Goal: Transaction & Acquisition: Purchase product/service

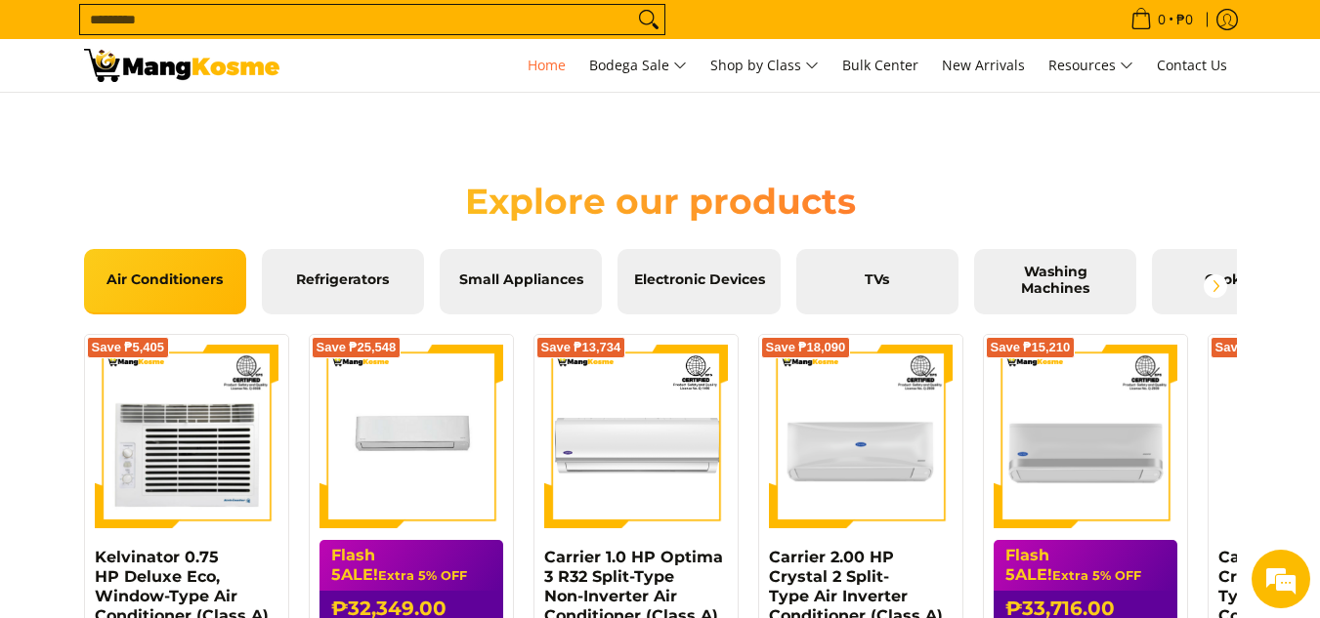
scroll to position [2149, 0]
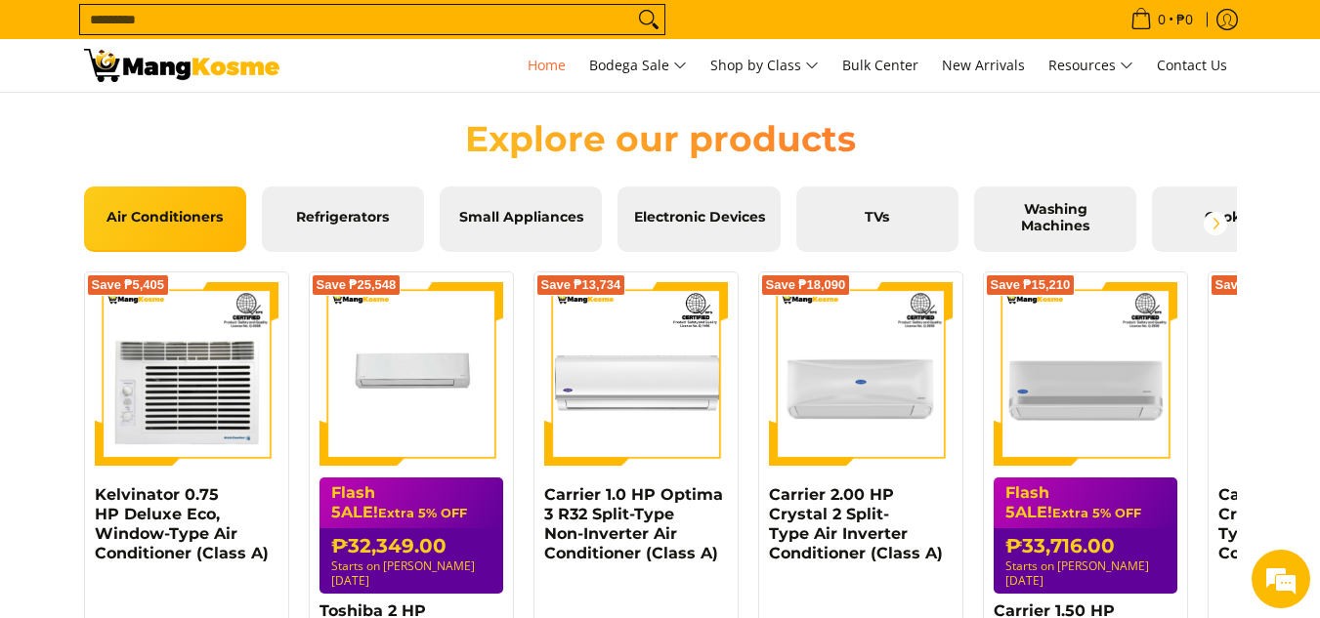
click at [337, 27] on input "Search..." at bounding box center [356, 19] width 553 height 29
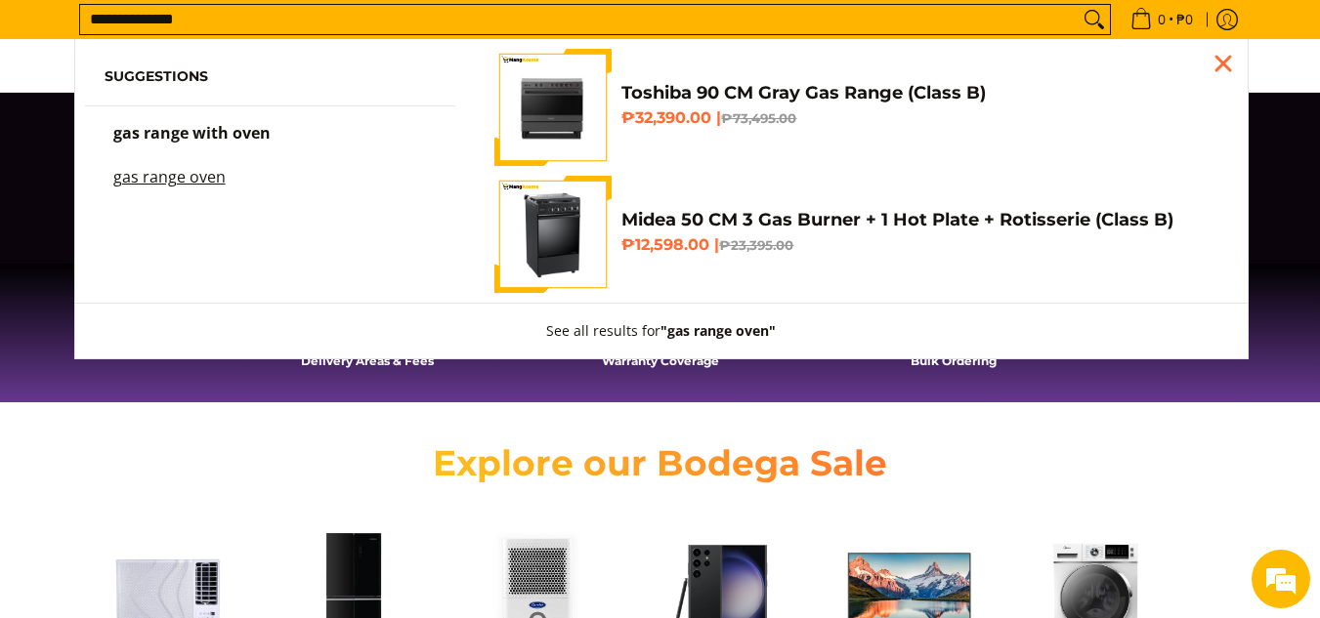
scroll to position [0, 0]
type input "**********"
click at [1078, 5] on button "Search" at bounding box center [1093, 19] width 31 height 29
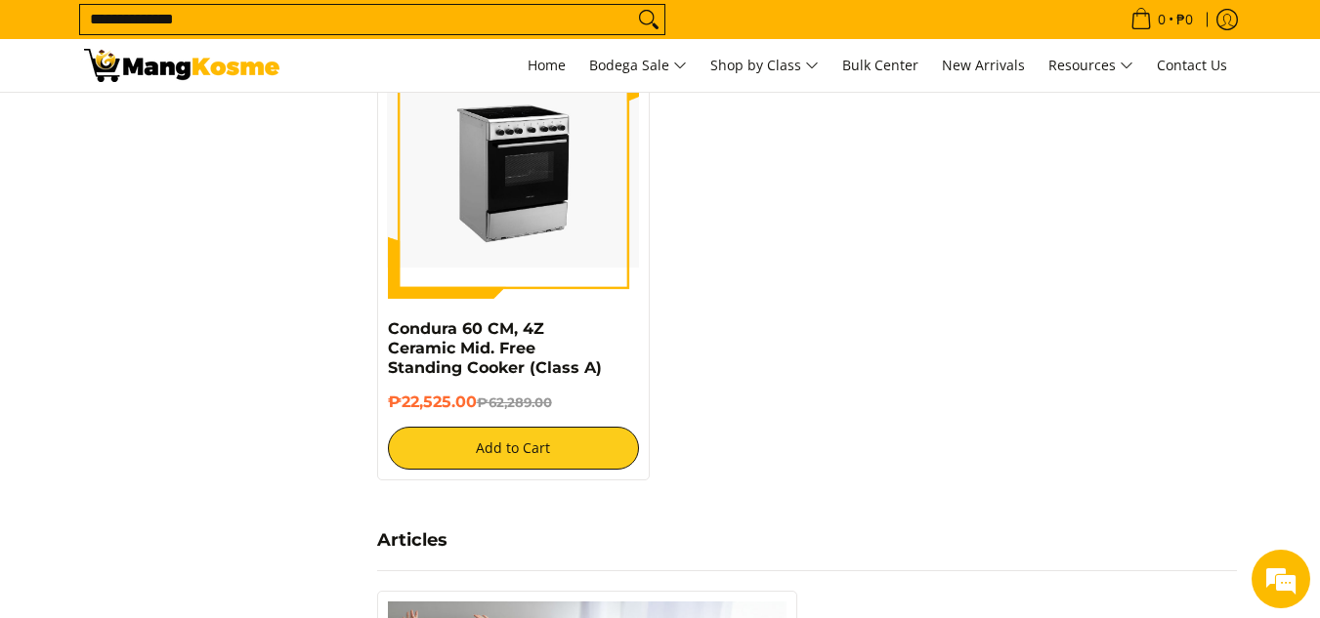
click at [546, 284] on link at bounding box center [514, 174] width 252 height 252
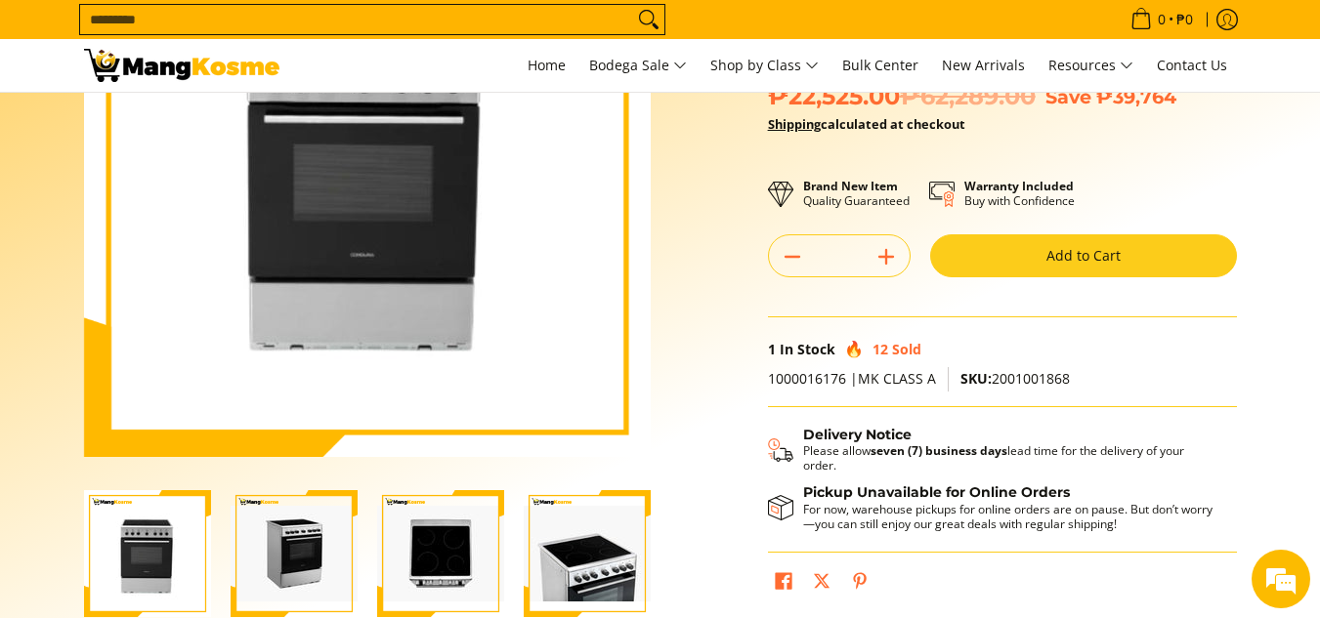
scroll to position [293, 0]
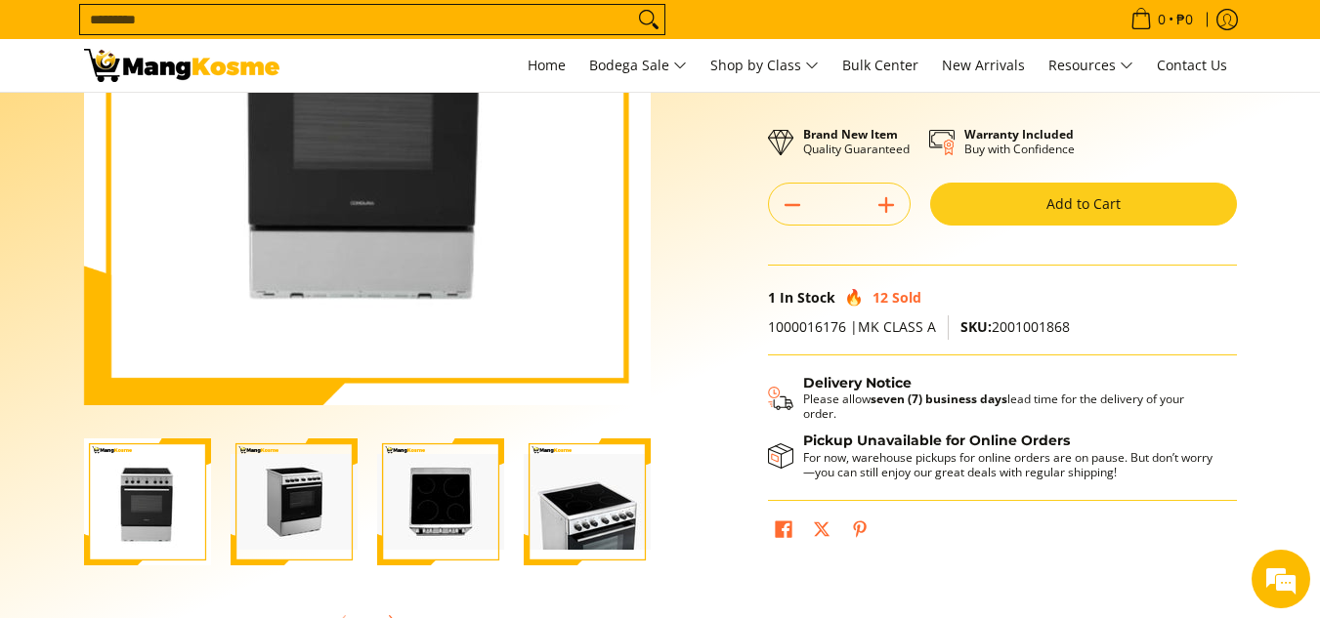
click at [402, 497] on img "condura-free-standing-ceramic-top-cooker-60-centimeter-top-view-mang-kosme" at bounding box center [440, 502] width 127 height 96
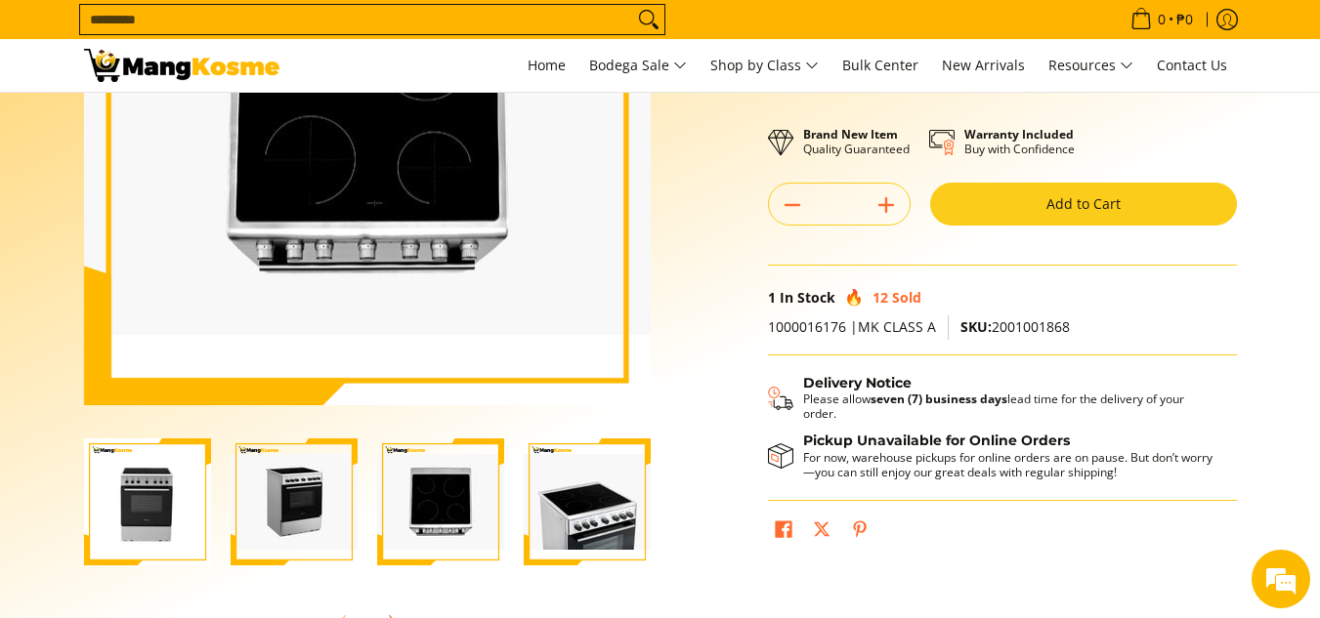
click at [543, 500] on img "condura-free-standing-ceramic-top-cooker-60-centimeter-full-ceramic-stove-view-…" at bounding box center [587, 502] width 127 height 96
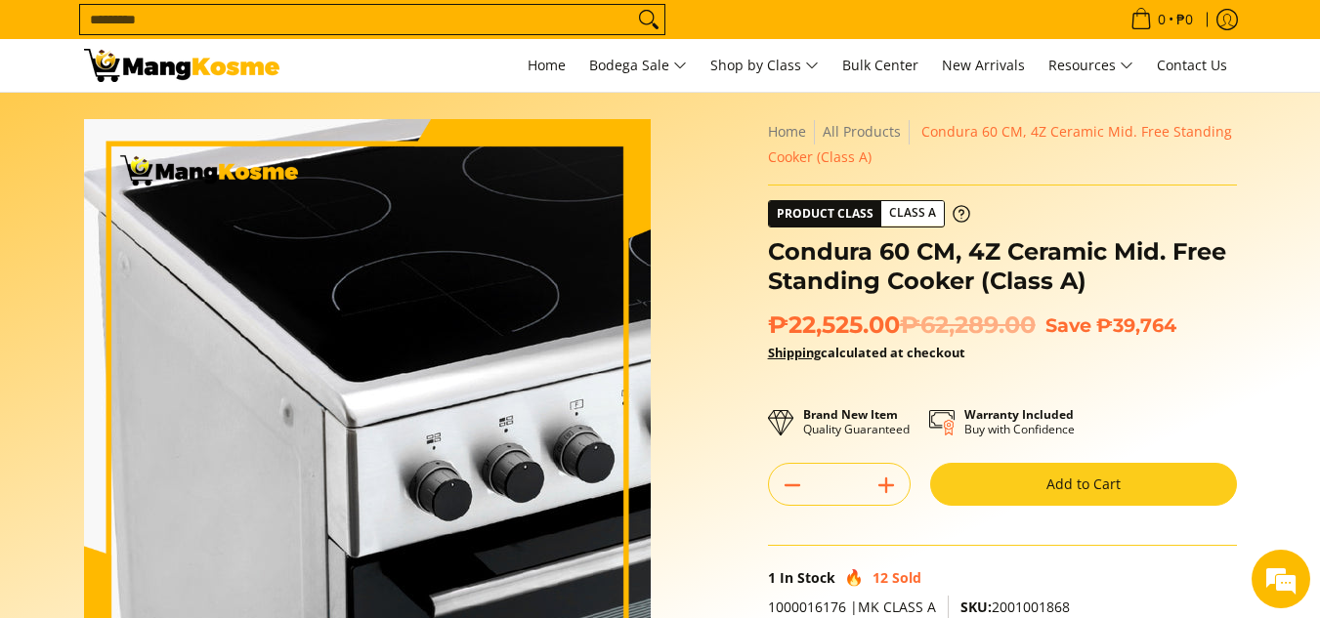
scroll to position [0, 0]
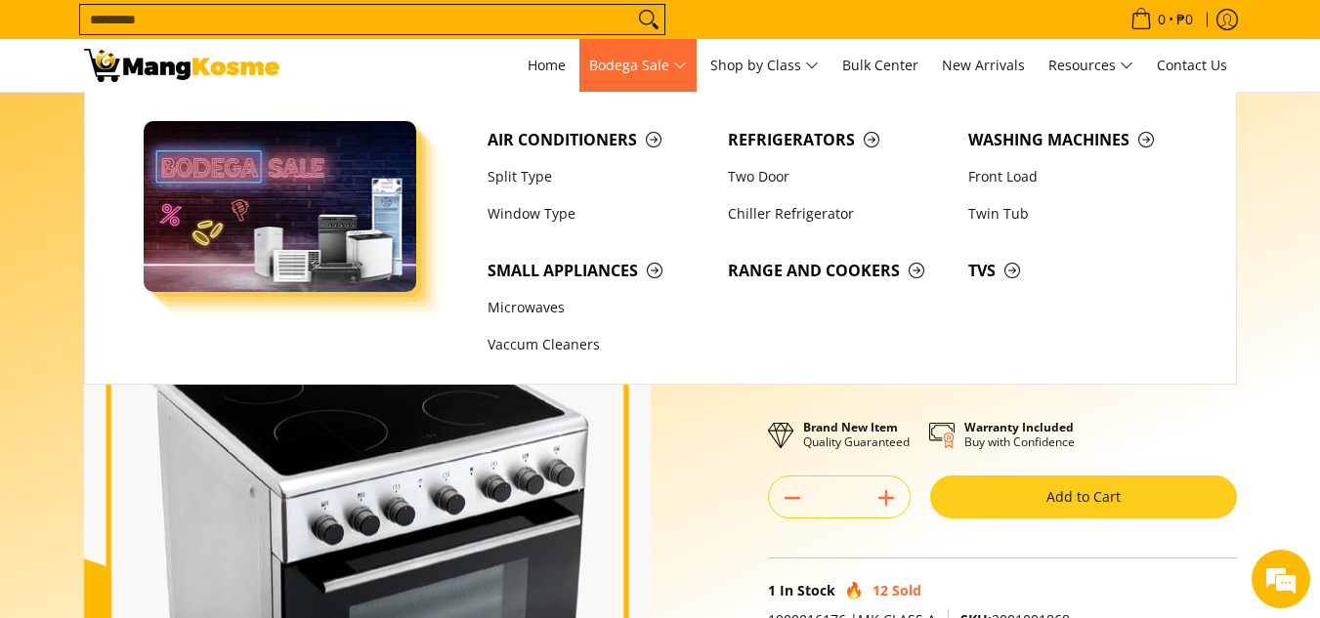
click at [642, 68] on span "Bodega Sale" at bounding box center [638, 66] width 98 height 24
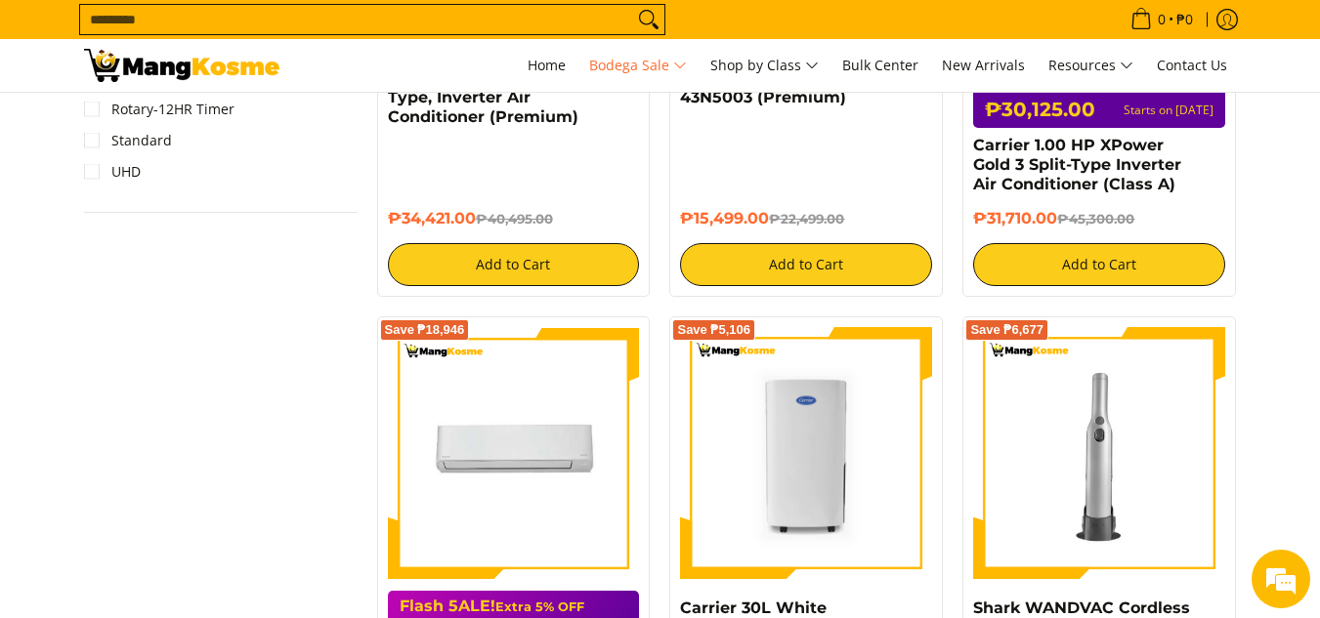
scroll to position [3028, 0]
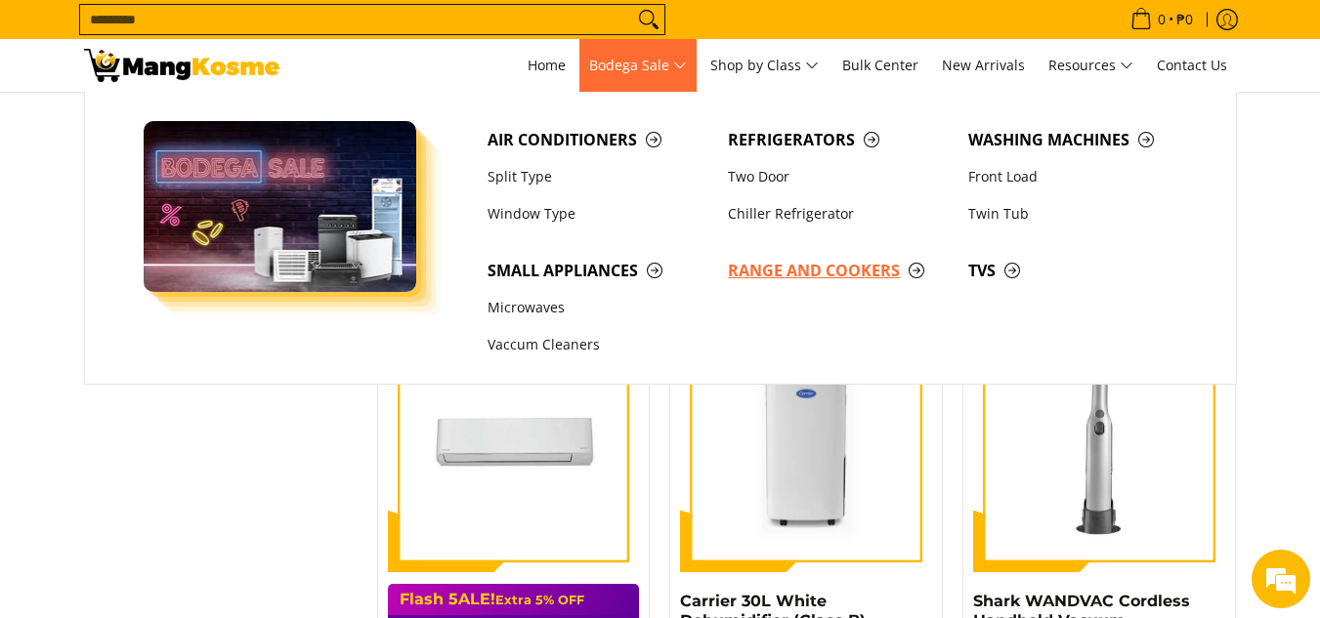
click at [909, 269] on span "Range and Cookers" at bounding box center [838, 271] width 221 height 24
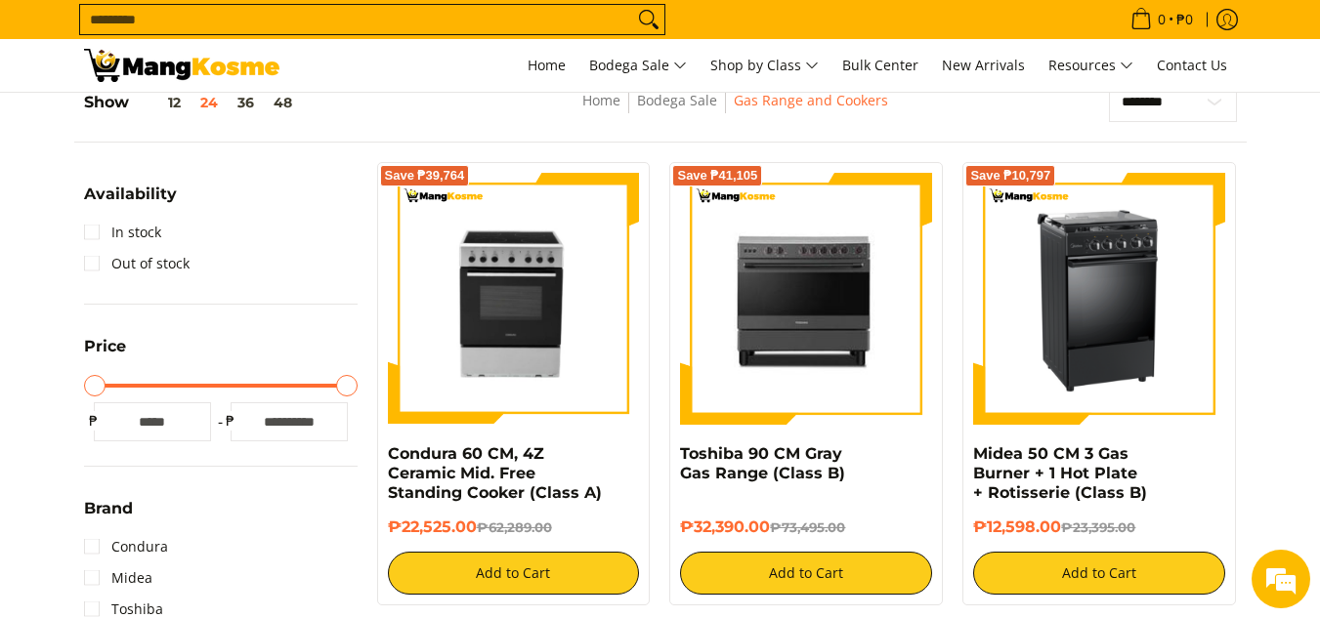
scroll to position [293, 0]
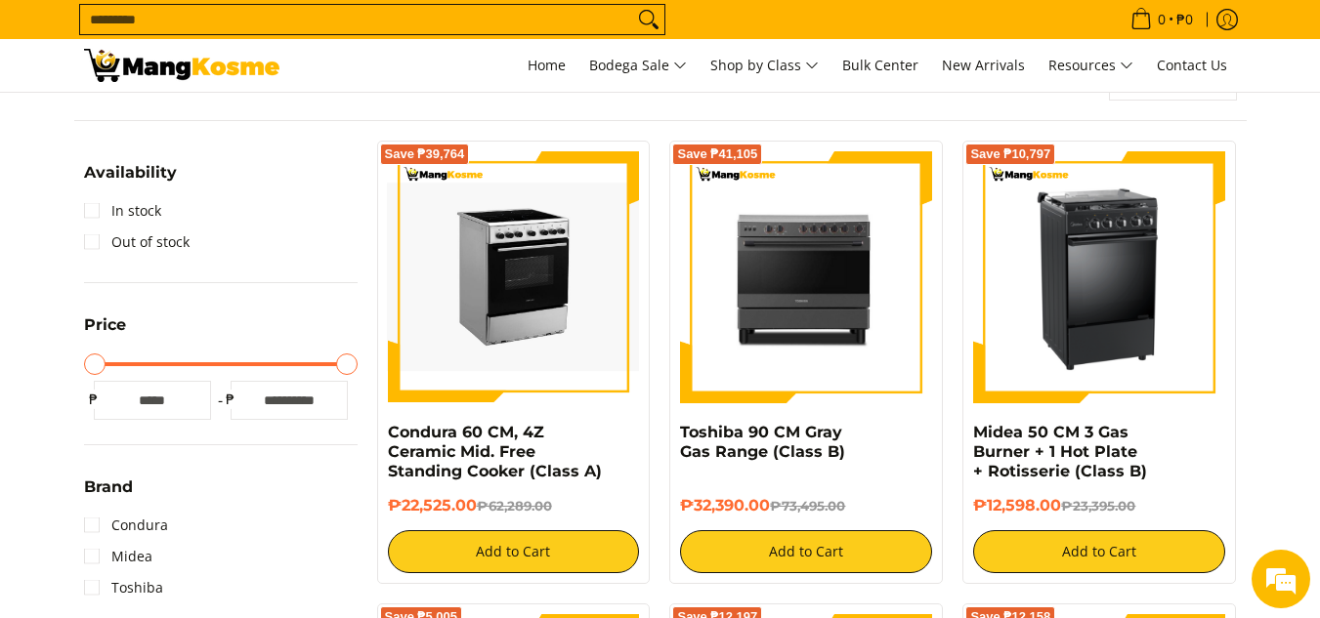
click at [525, 391] on link at bounding box center [514, 277] width 252 height 252
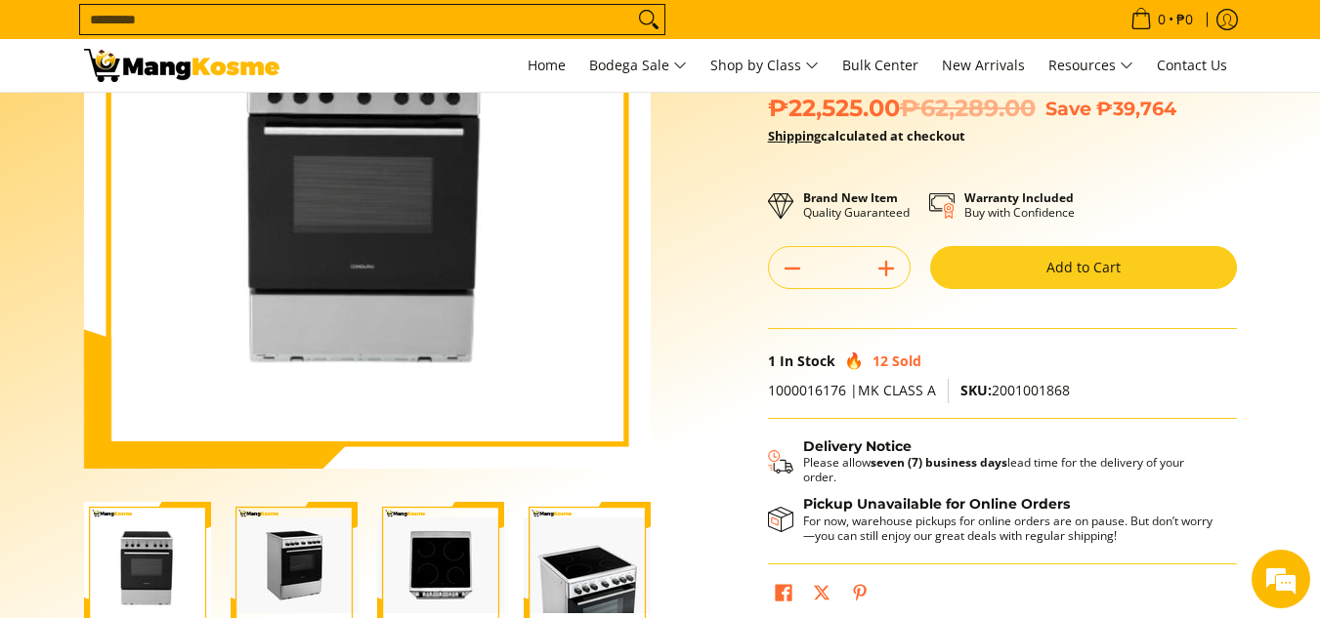
scroll to position [391, 0]
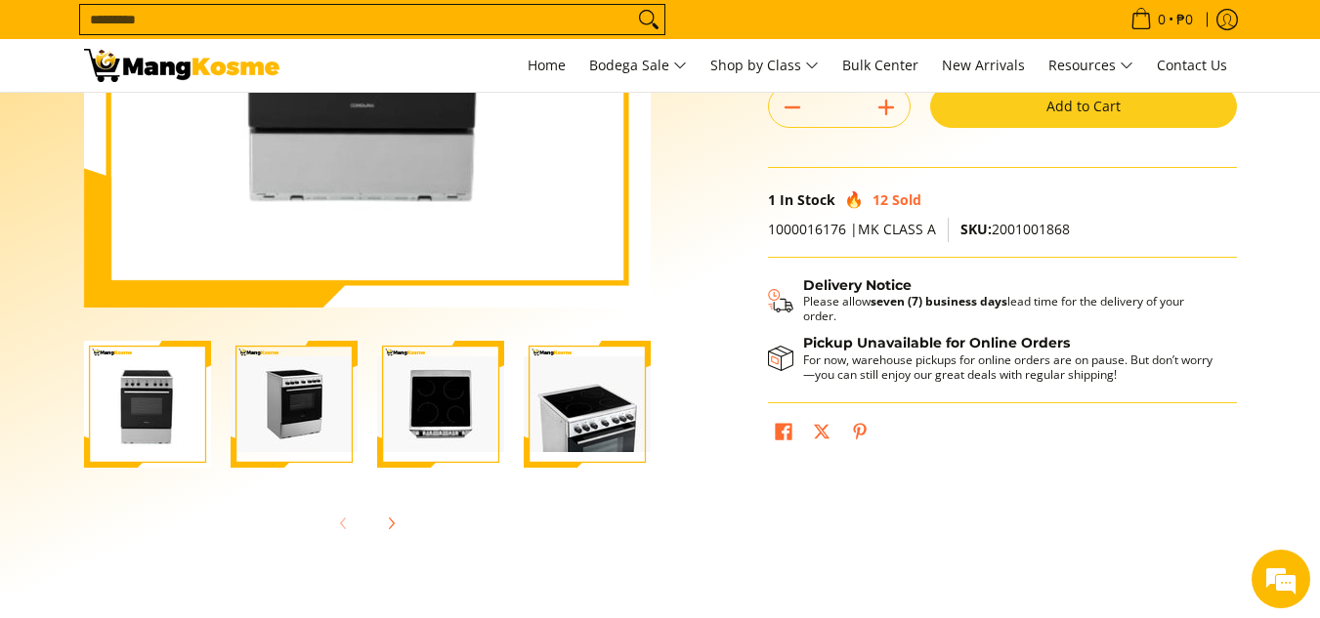
click at [418, 436] on img "condura-free-standing-ceramic-top-cooker-60-centimeter-top-view-mang-kosme" at bounding box center [440, 405] width 127 height 96
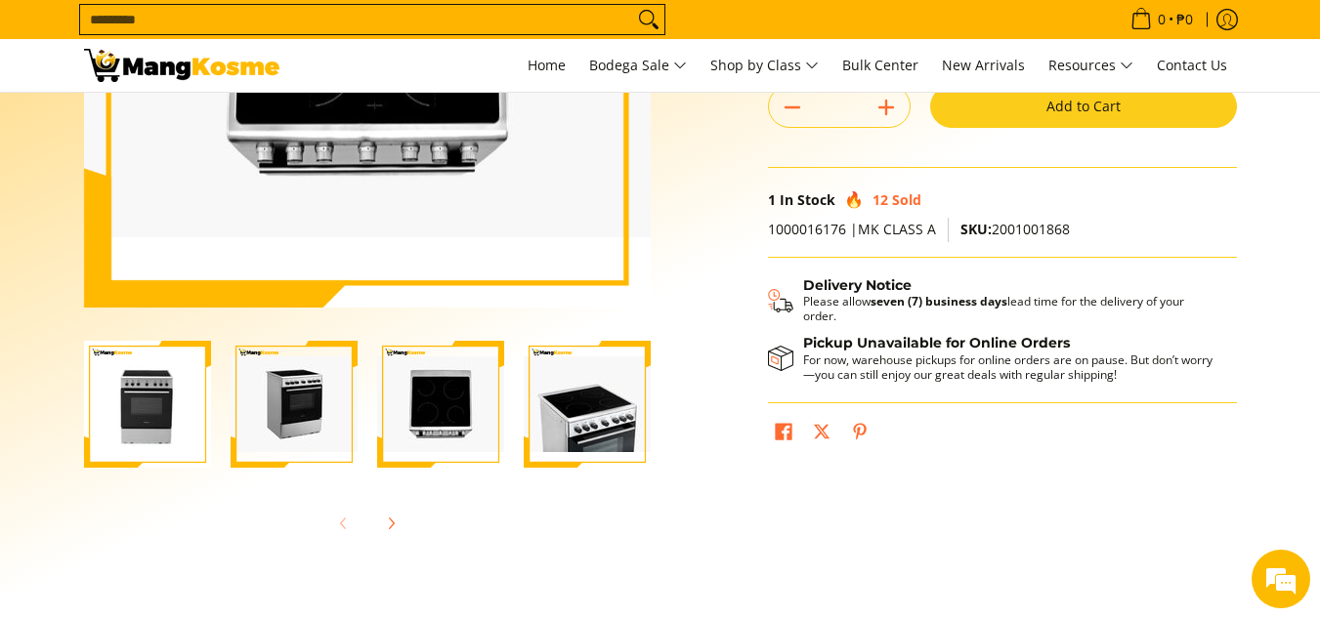
click at [326, 432] on img "condura-free-standing-ceramic-top-cooker-60-centimeter-right-side-view-mang-kos…" at bounding box center [294, 405] width 127 height 96
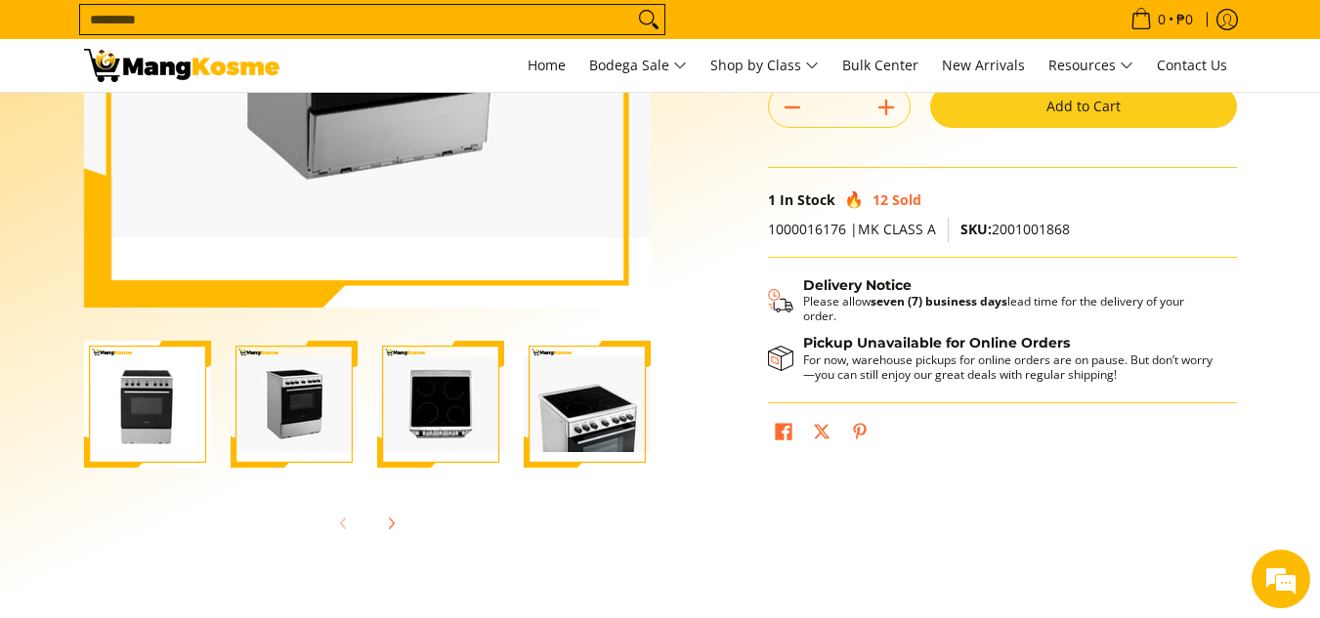
scroll to position [0, 0]
click at [582, 442] on img "condura-free-standing-ceramic-top-cooker-60-centimeter-full-ceramic-stove-view-…" at bounding box center [587, 405] width 127 height 96
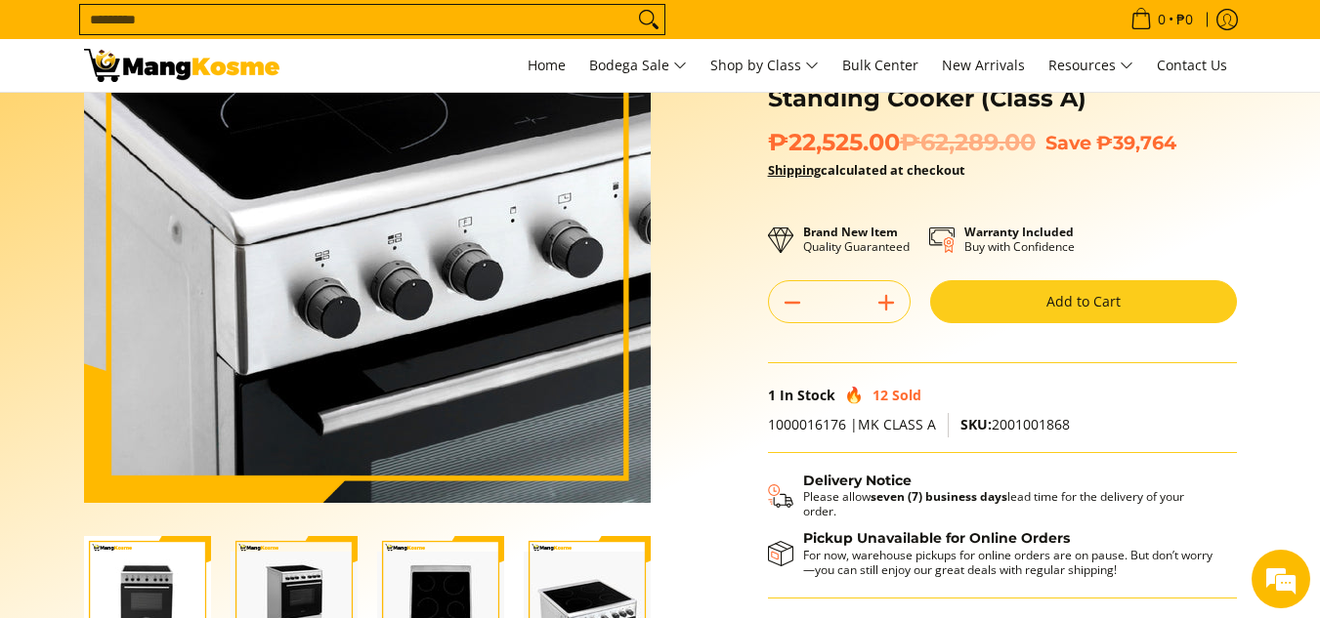
scroll to position [293, 0]
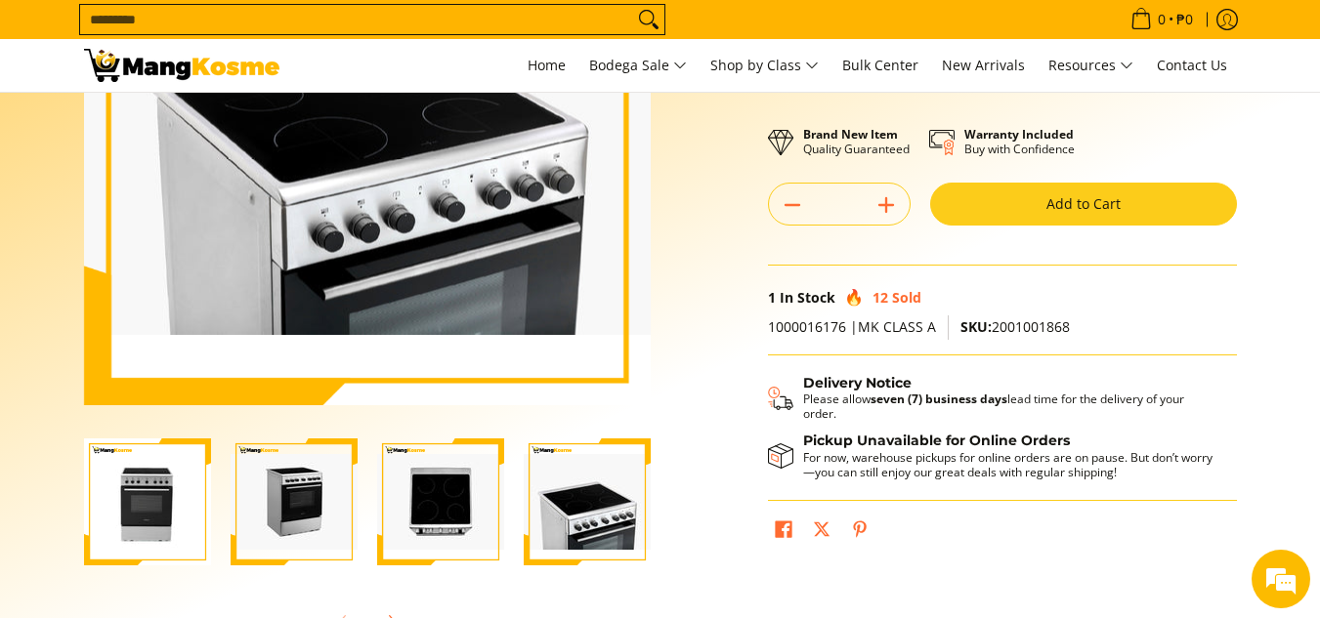
click at [286, 533] on img "condura-free-standing-ceramic-top-cooker-60-centimeter-right-side-view-mang-kos…" at bounding box center [294, 502] width 127 height 96
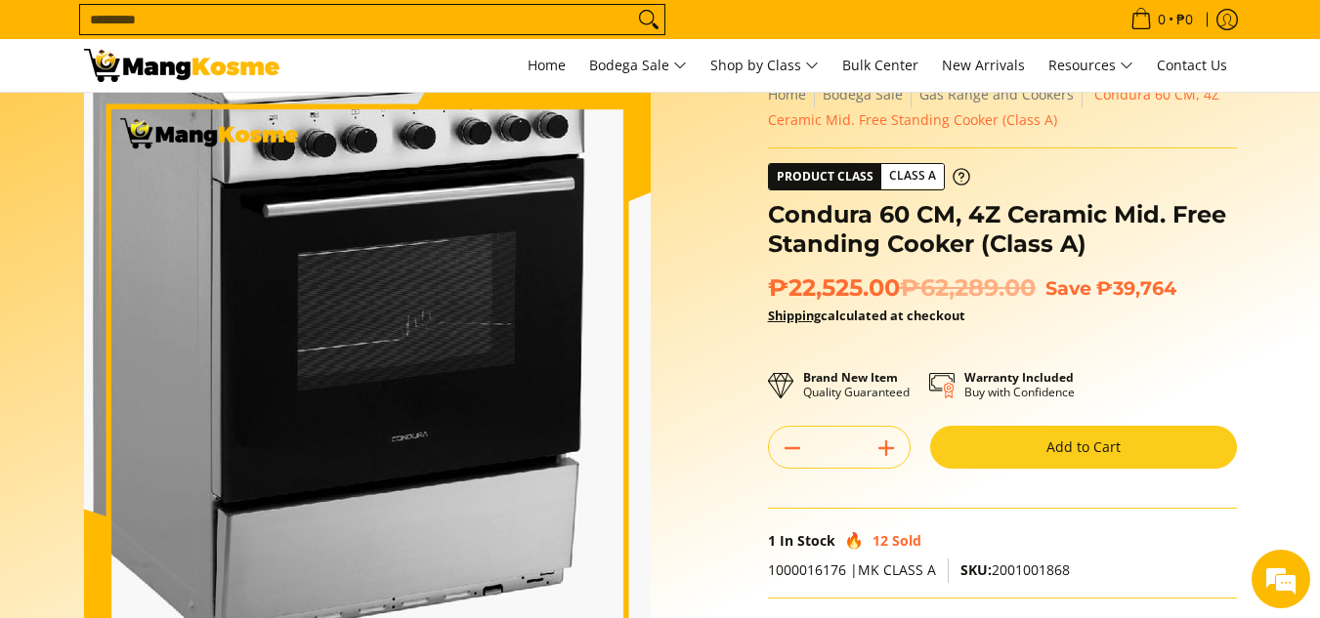
scroll to position [98, 0]
